Goal: Use online tool/utility: Utilize a website feature to perform a specific function

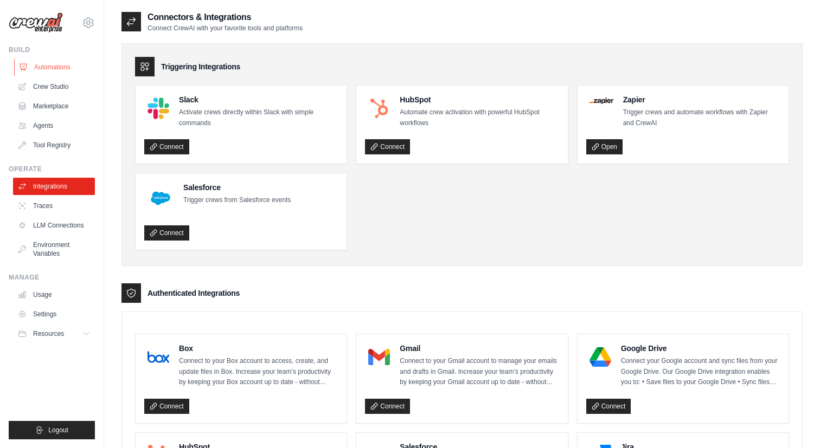
scroll to position [292, 0]
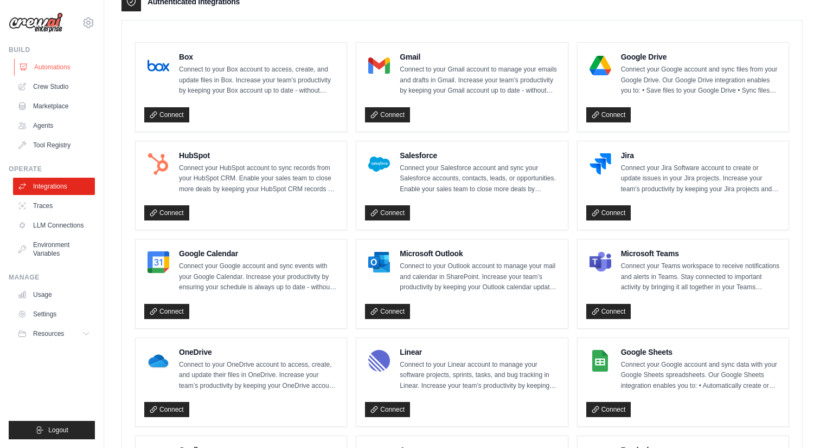
click at [57, 68] on link "Automations" at bounding box center [55, 67] width 82 height 17
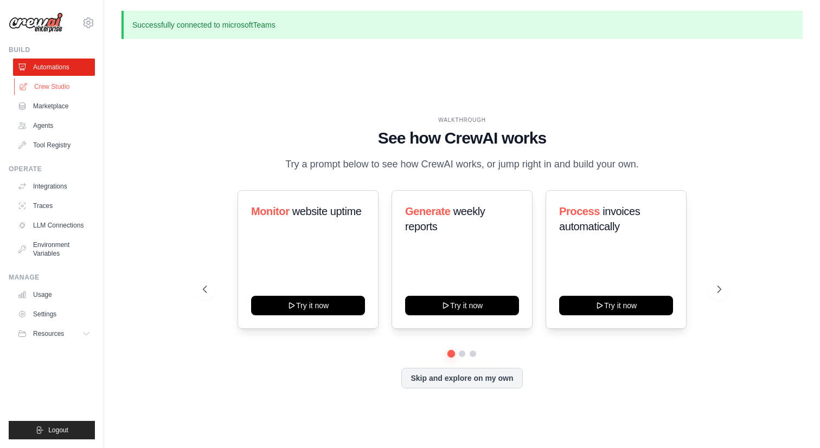
click at [52, 87] on link "Crew Studio" at bounding box center [55, 86] width 82 height 17
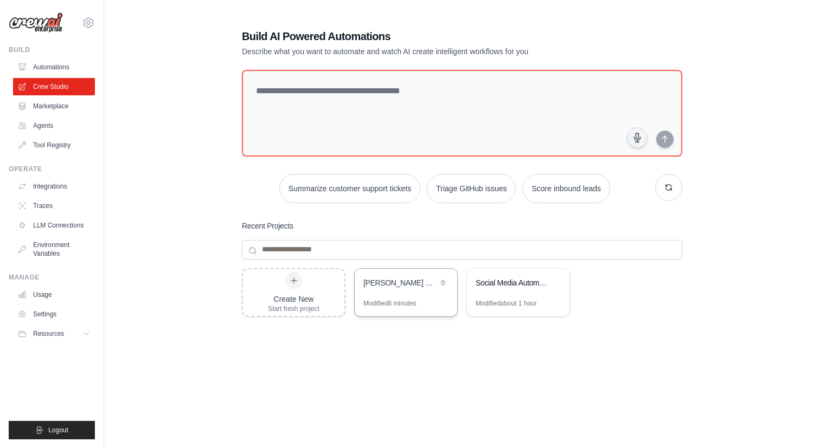
click at [387, 278] on div "Vikranth-AI Proposal Writer with Teams Integration" at bounding box center [400, 283] width 74 height 11
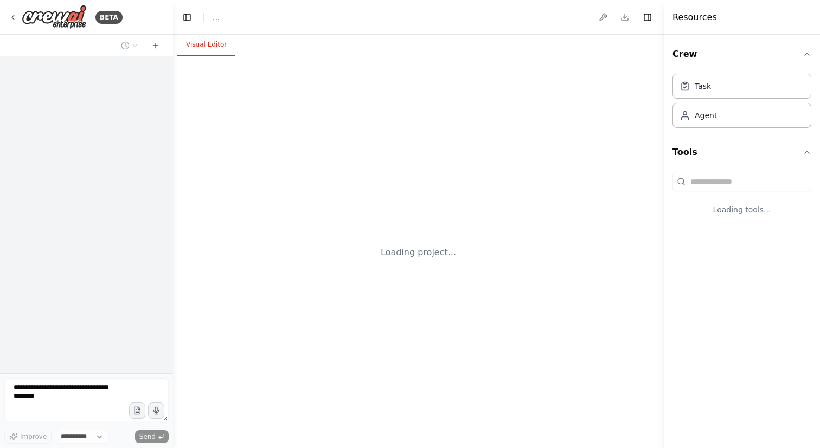
select select "****"
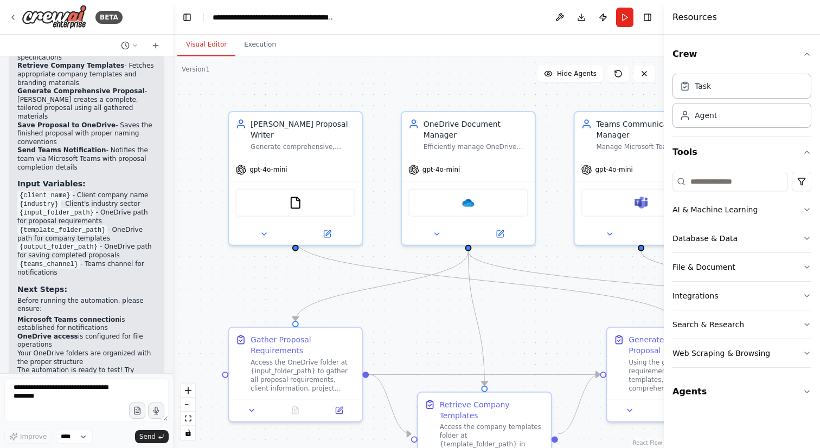
scroll to position [1646, 0]
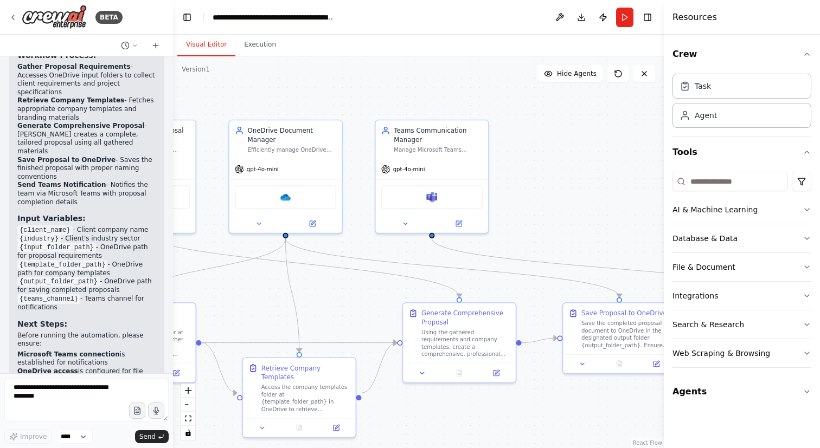
drag, startPoint x: 497, startPoint y: 292, endPoint x: 322, endPoint y: 278, distance: 176.2
click at [322, 278] on div ".deletable-edge-delete-btn { width: 20px; height: 20px; border: 0px solid #ffff…" at bounding box center [418, 252] width 491 height 392
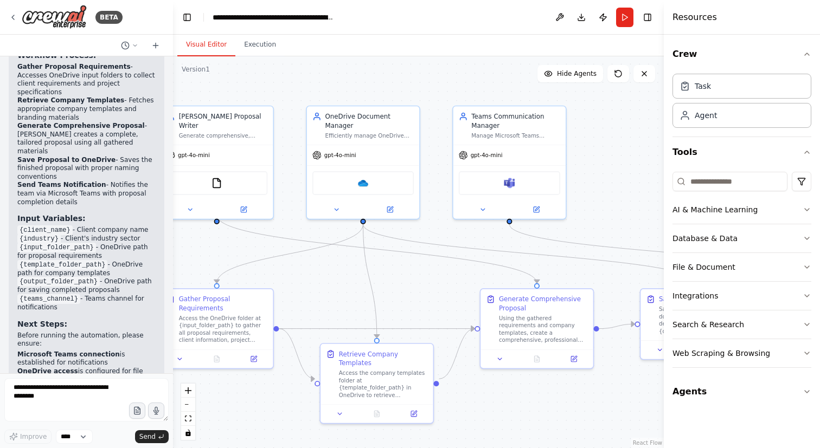
drag, startPoint x: 570, startPoint y: 223, endPoint x: 647, endPoint y: 208, distance: 78.5
click at [647, 208] on div ".deletable-edge-delete-btn { width: 20px; height: 20px; border: 0px solid #ffff…" at bounding box center [418, 252] width 491 height 392
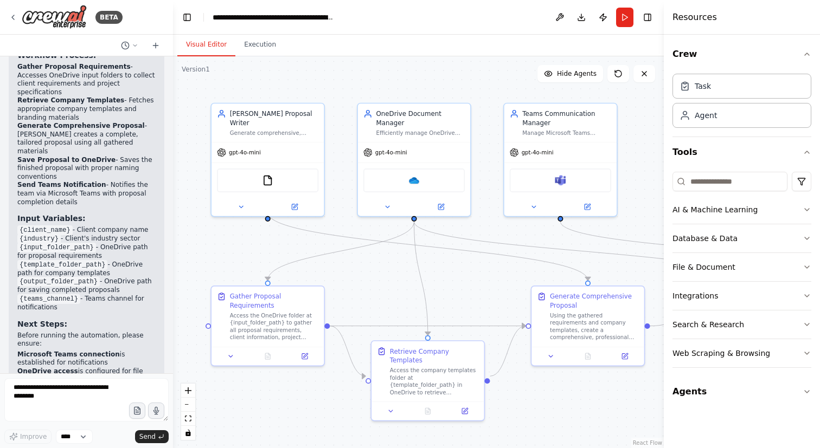
drag, startPoint x: 335, startPoint y: 265, endPoint x: 386, endPoint y: 262, distance: 51.0
click at [386, 262] on div ".deletable-edge-delete-btn { width: 20px; height: 20px; border: 0px solid #ffff…" at bounding box center [418, 252] width 491 height 392
